Goal: Download file/media

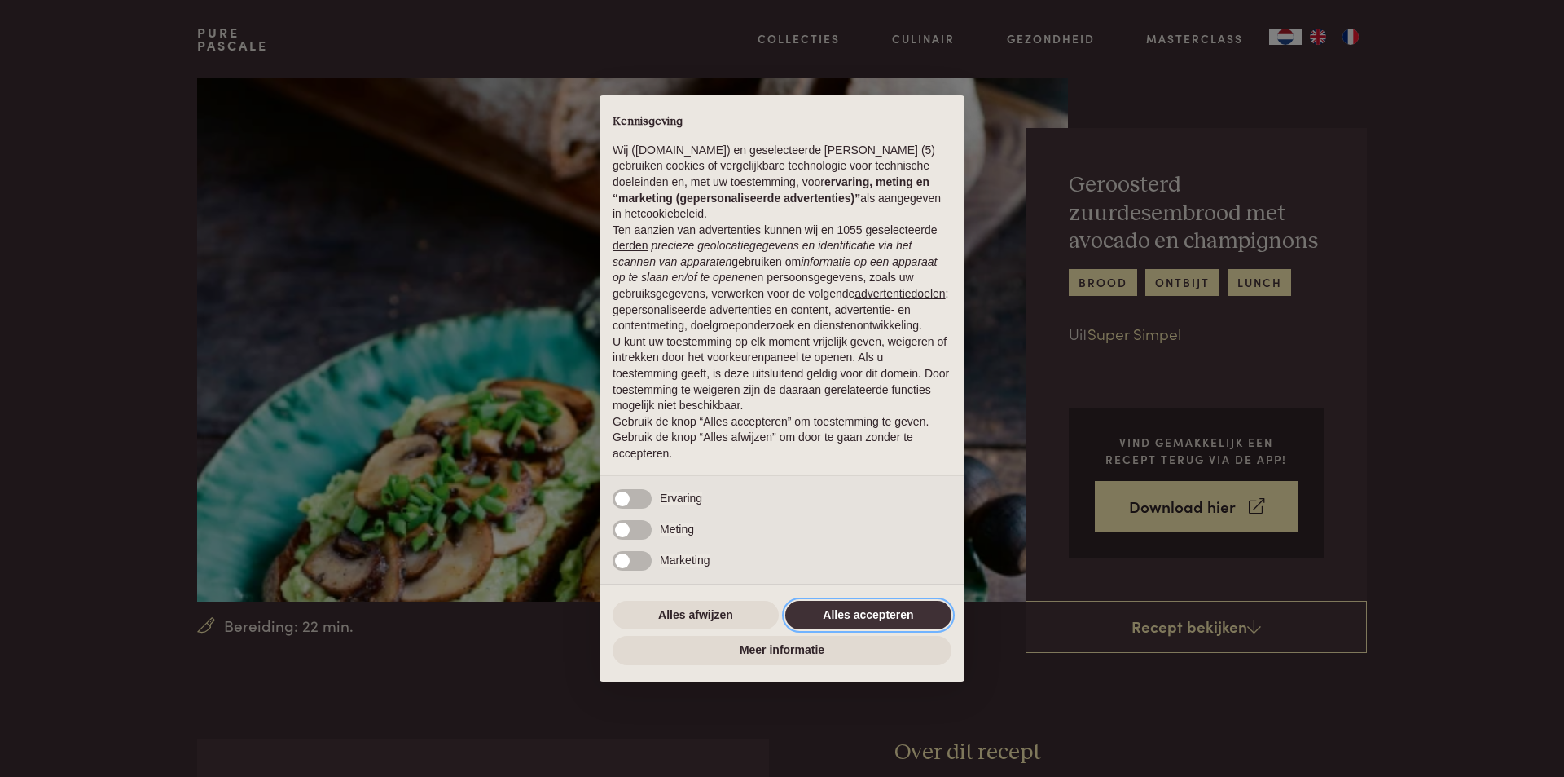
click at [869, 614] on button "Alles accepteren" at bounding box center [868, 615] width 166 height 29
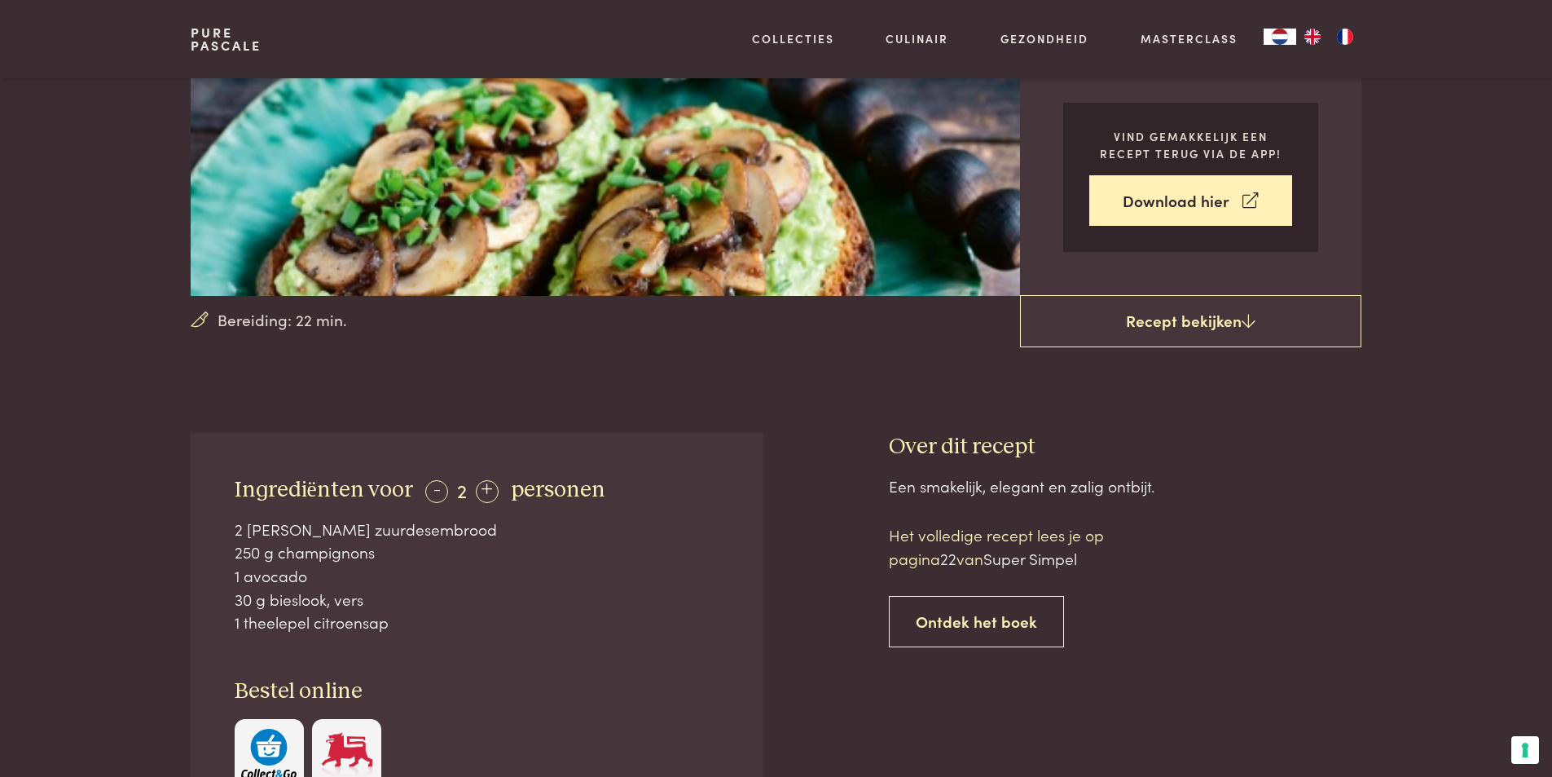
scroll to position [326, 0]
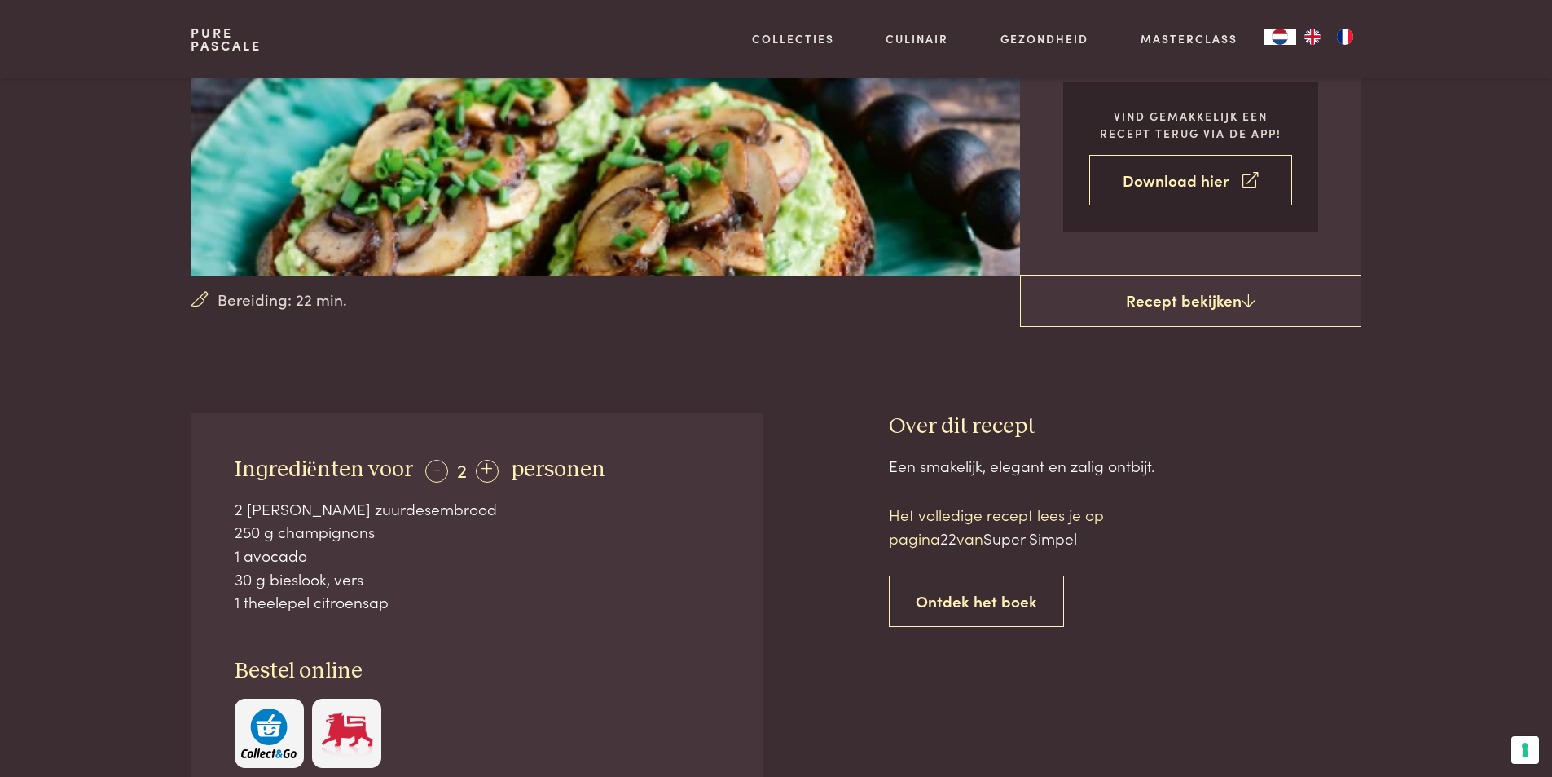
click at [1194, 183] on link "Download hier" at bounding box center [1190, 180] width 203 height 51
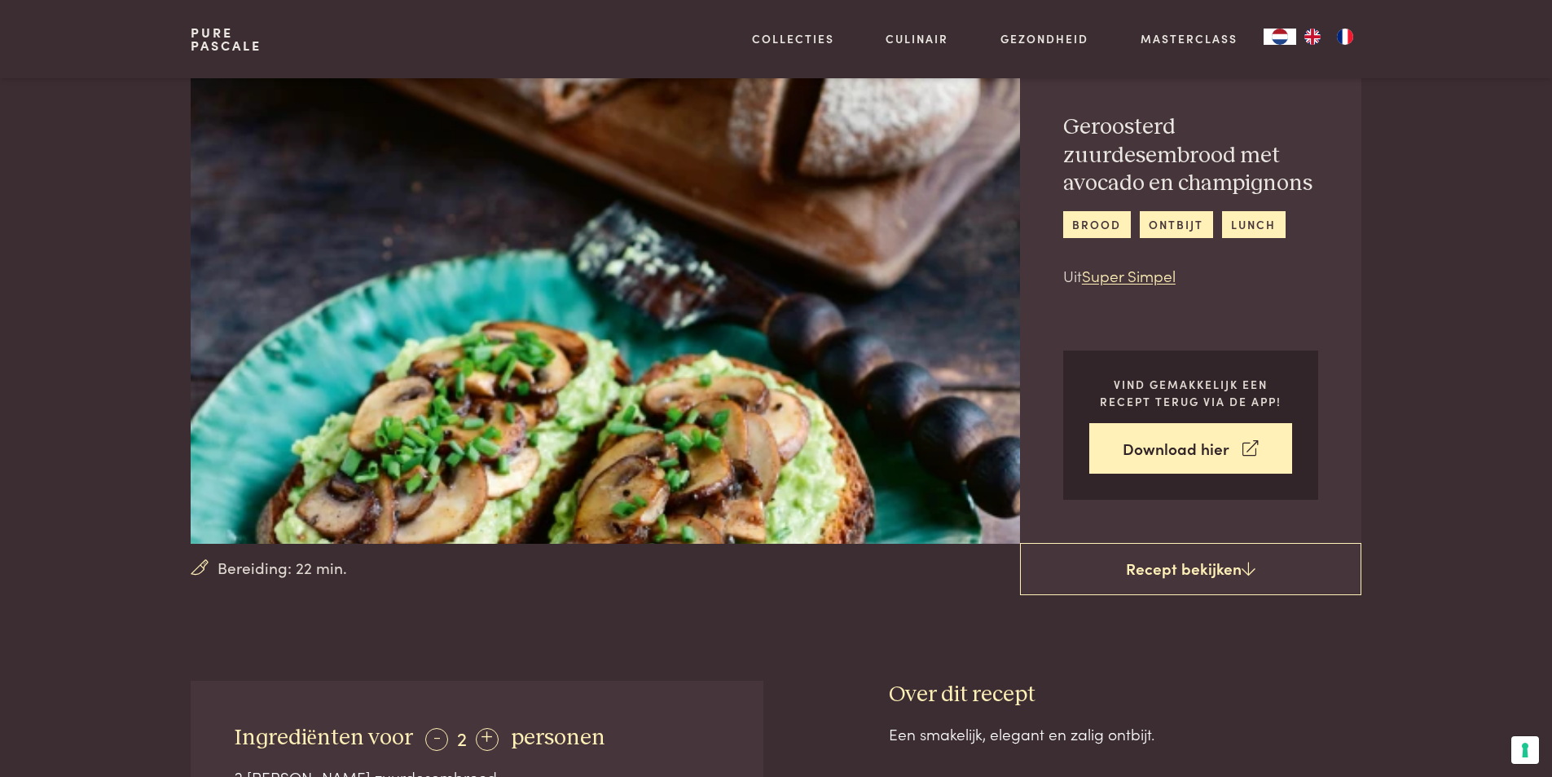
scroll to position [0, 0]
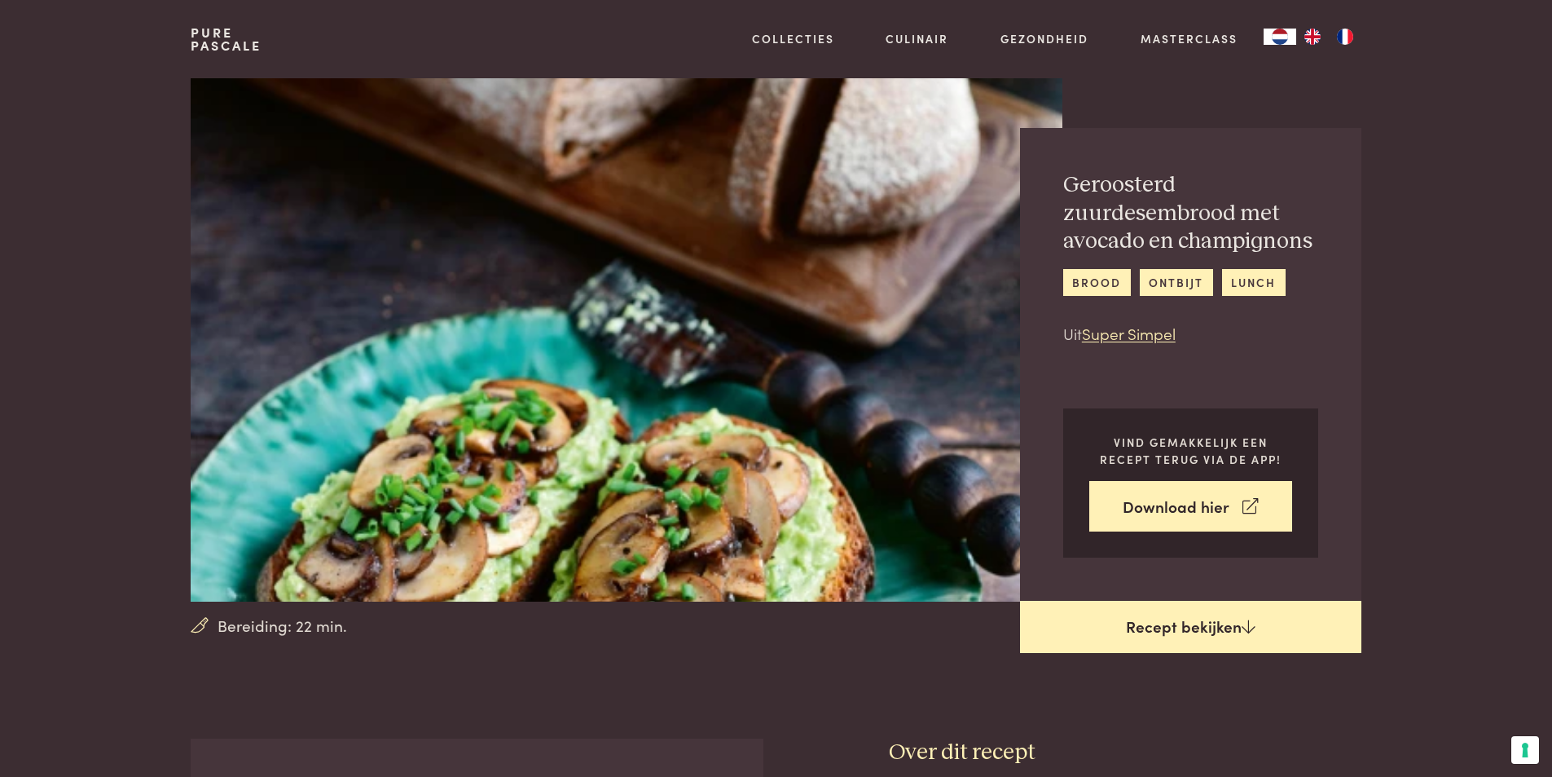
click at [1159, 635] on link "Recept bekijken" at bounding box center [1190, 627] width 341 height 52
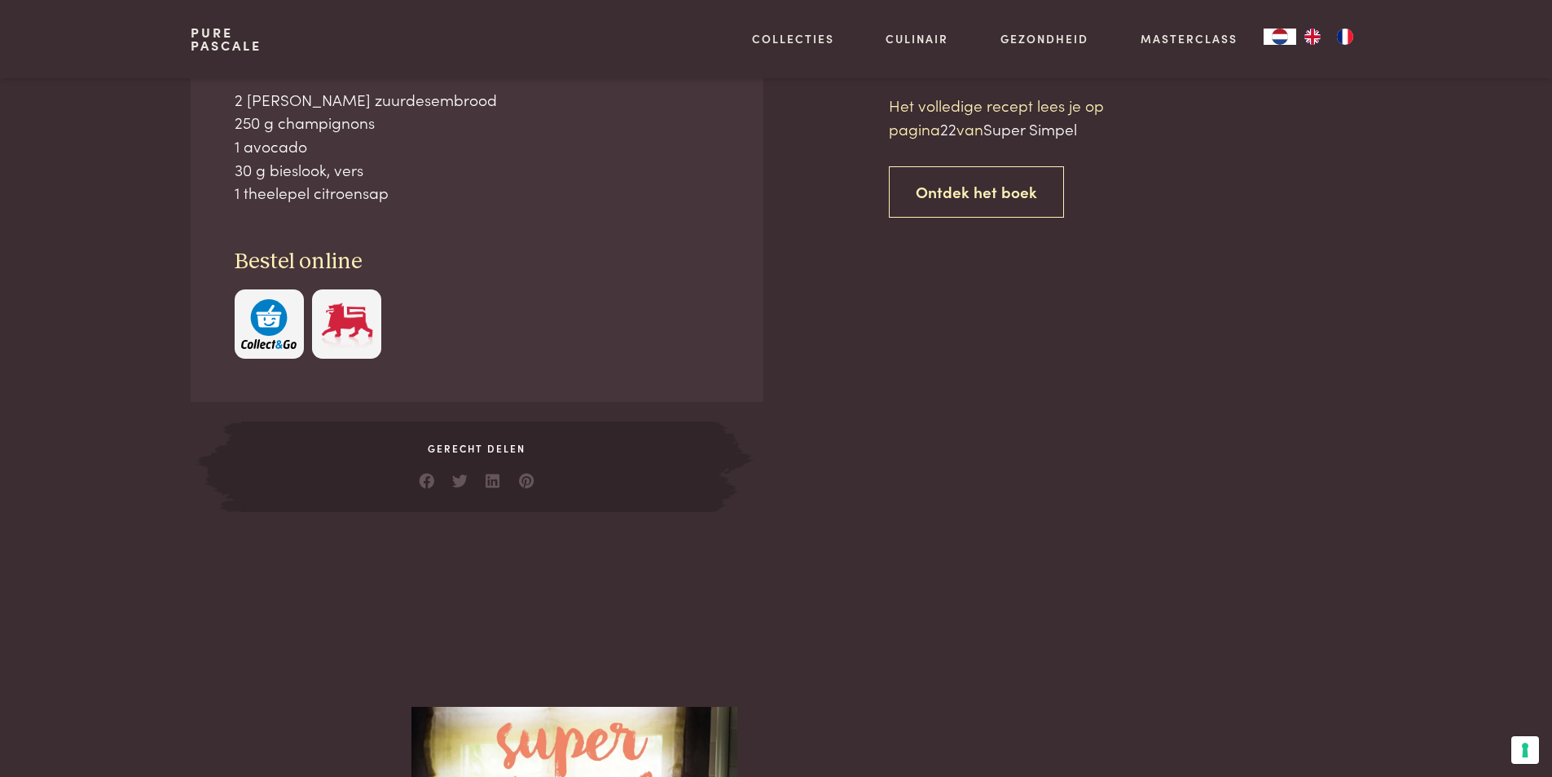
scroll to position [738, 0]
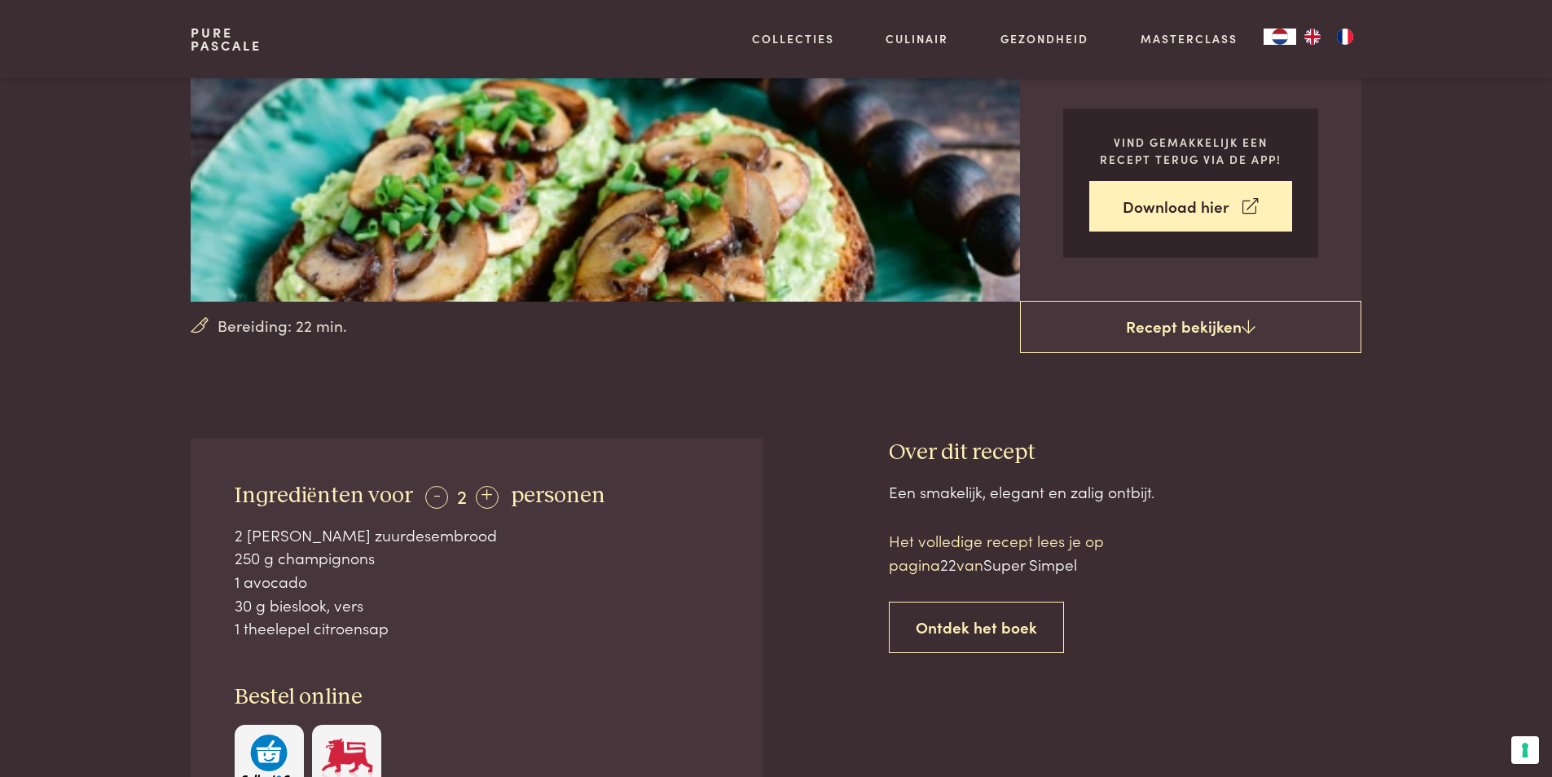
scroll to position [326, 0]
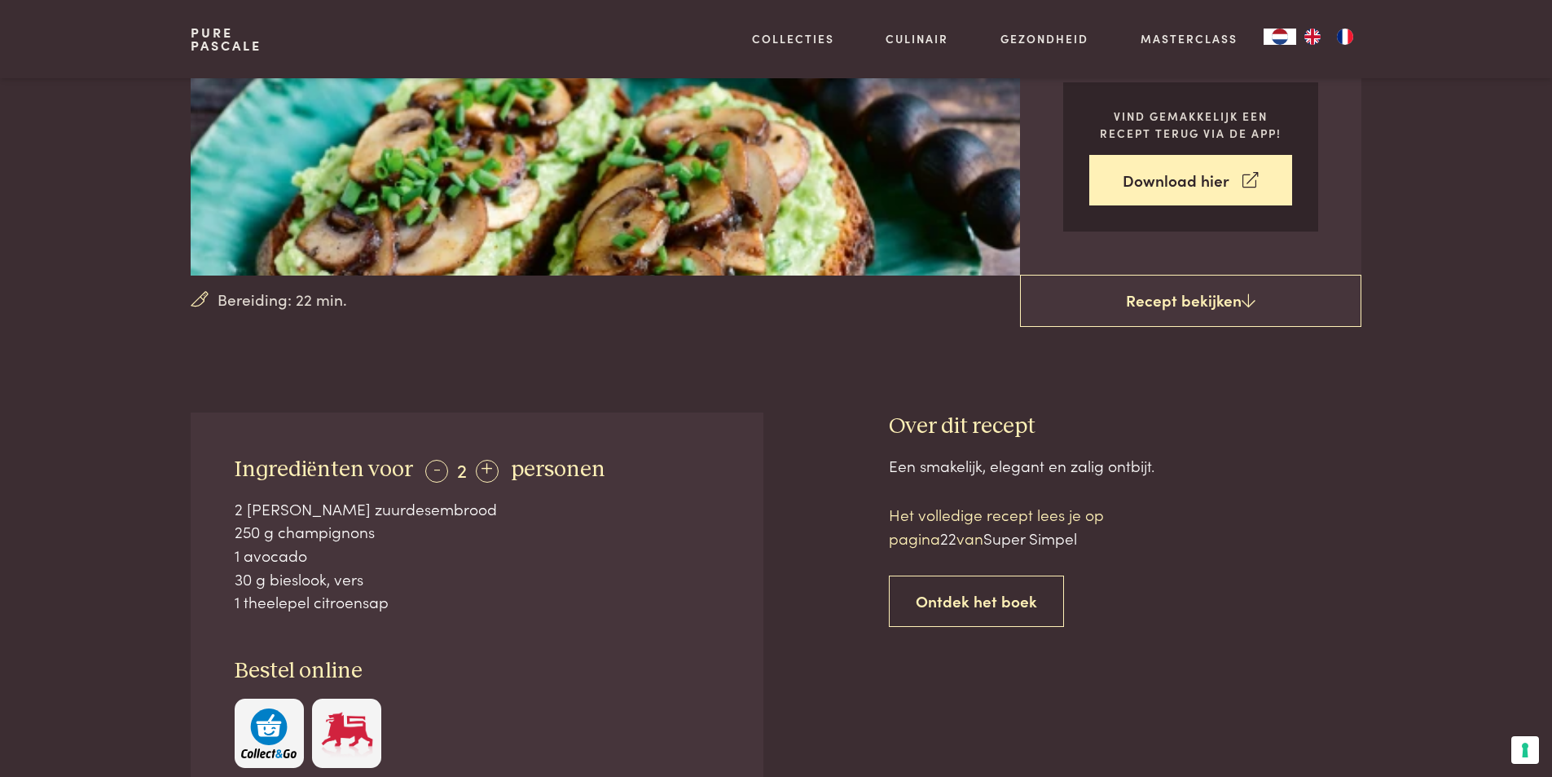
scroll to position [738, 0]
